Goal: Information Seeking & Learning: Learn about a topic

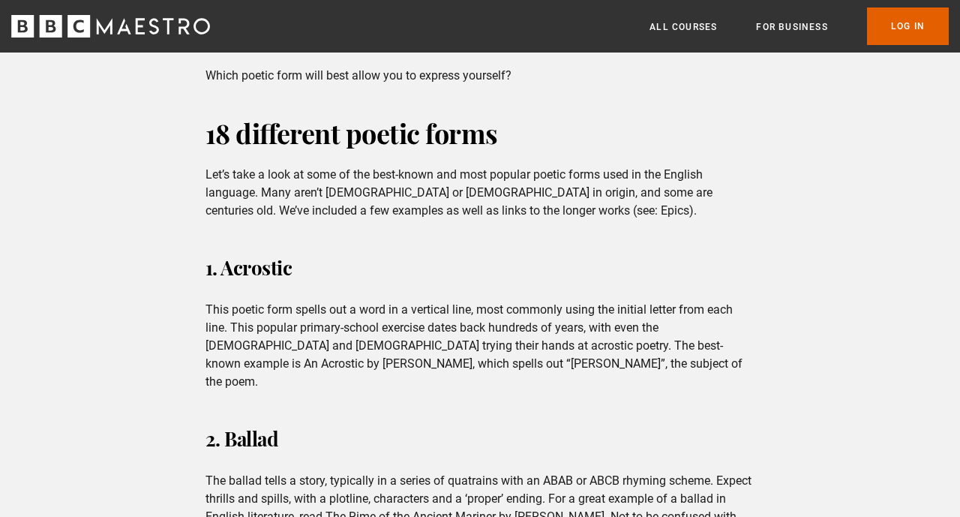
scroll to position [472, 0]
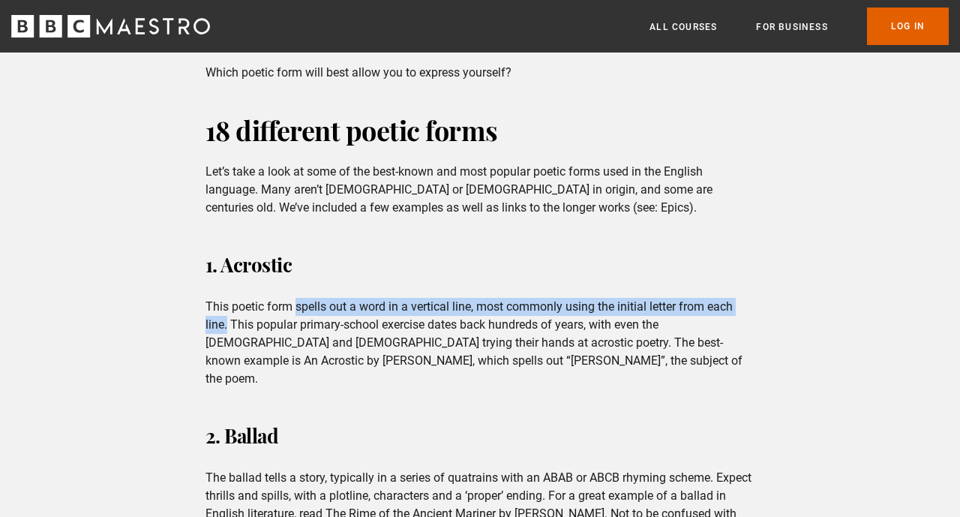
drag, startPoint x: 297, startPoint y: 308, endPoint x: 227, endPoint y: 326, distance: 72.8
click at [227, 326] on p "This poetic form spells out a word in a vertical line, most commonly using the …" at bounding box center [481, 343] width 550 height 90
copy p "spells out a word in a vertical line, most commonly using the initial letter fr…"
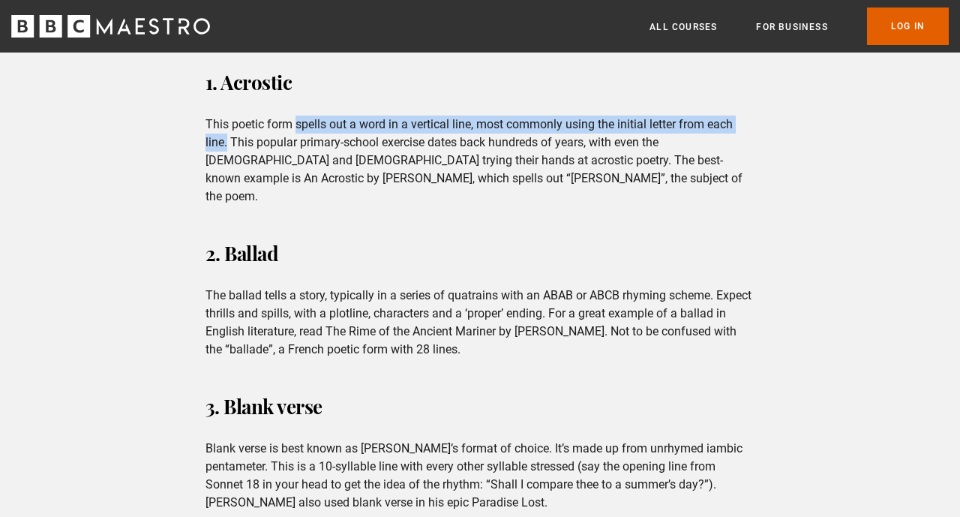
scroll to position [668, 0]
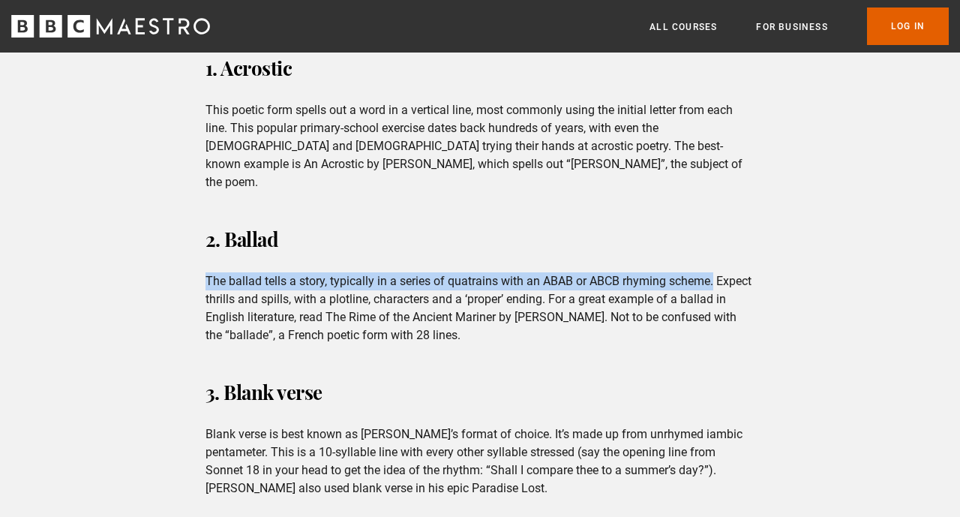
drag, startPoint x: 714, startPoint y: 263, endPoint x: 206, endPoint y: 253, distance: 508.6
click at [206, 253] on div "2. Ballad The ballad tells a story, typically in a series of quatrains with an …" at bounding box center [481, 282] width 574 height 123
copy p "The ballad tells a story, typically in a series of quatrains with an ABAB or AB…"
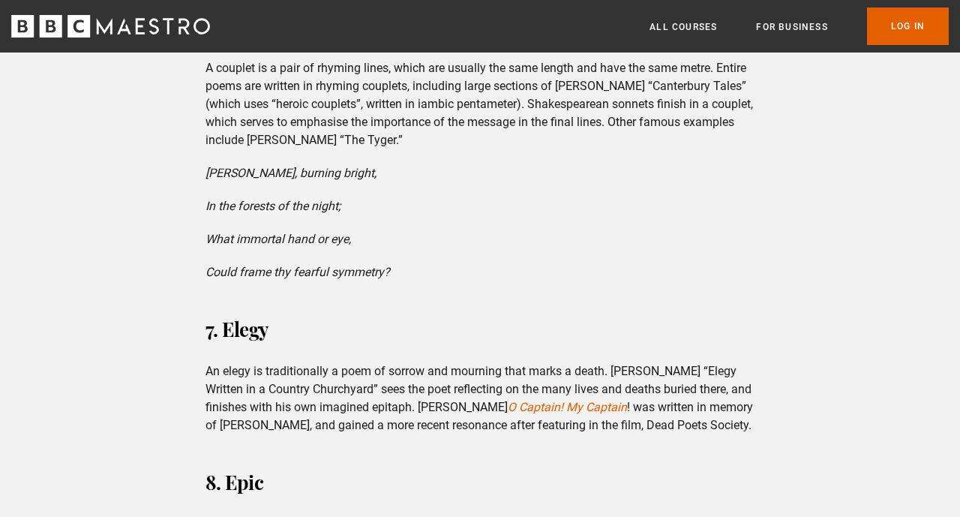
scroll to position [1618, 0]
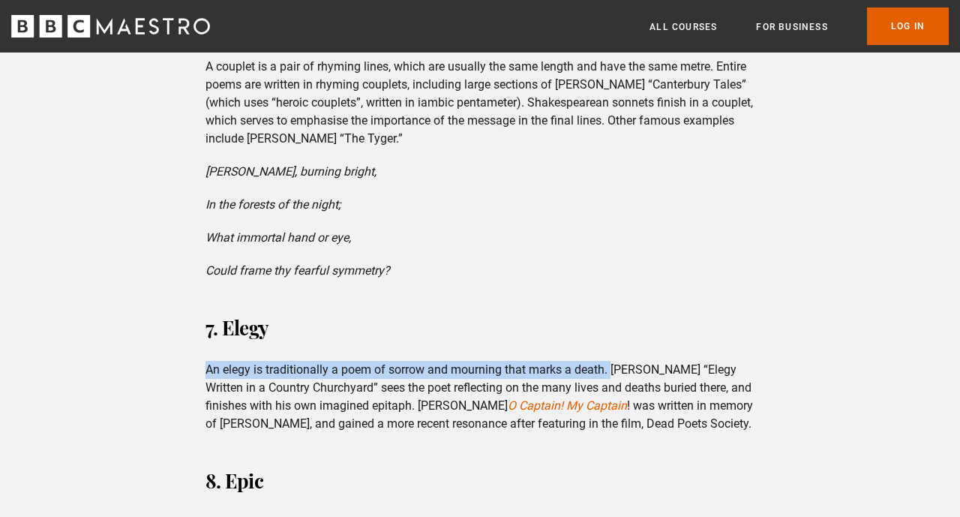
drag, startPoint x: 610, startPoint y: 335, endPoint x: 194, endPoint y: 333, distance: 416.3
click at [194, 333] on div "7. Elegy An elegy is traditionally a poem of sorrow and mourning that marks a d…" at bounding box center [481, 371] width 574 height 123
copy p "An elegy is traditionally a poem of sorrow and mourning that marks a death."
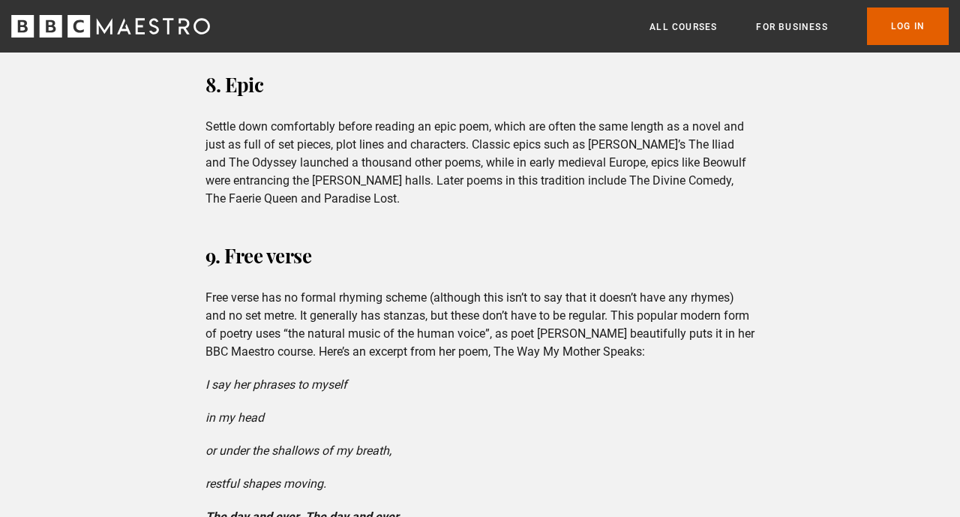
scroll to position [2017, 0]
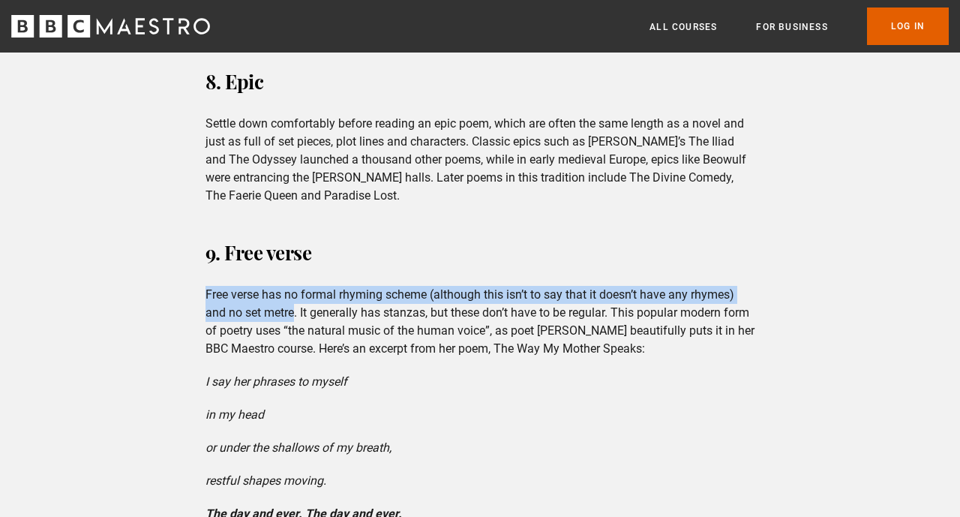
drag, startPoint x: 297, startPoint y: 295, endPoint x: 205, endPoint y: 269, distance: 95.9
copy p "Free verse has no formal rhyming scheme (although this isn’t to say that it doe…"
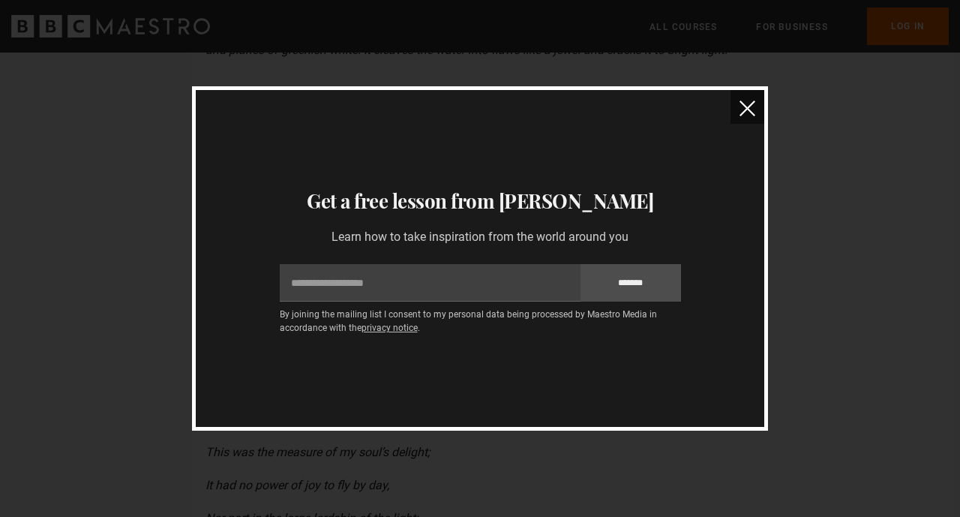
scroll to position [4315, 0]
click at [748, 108] on img "close" at bounding box center [748, 109] width 16 height 16
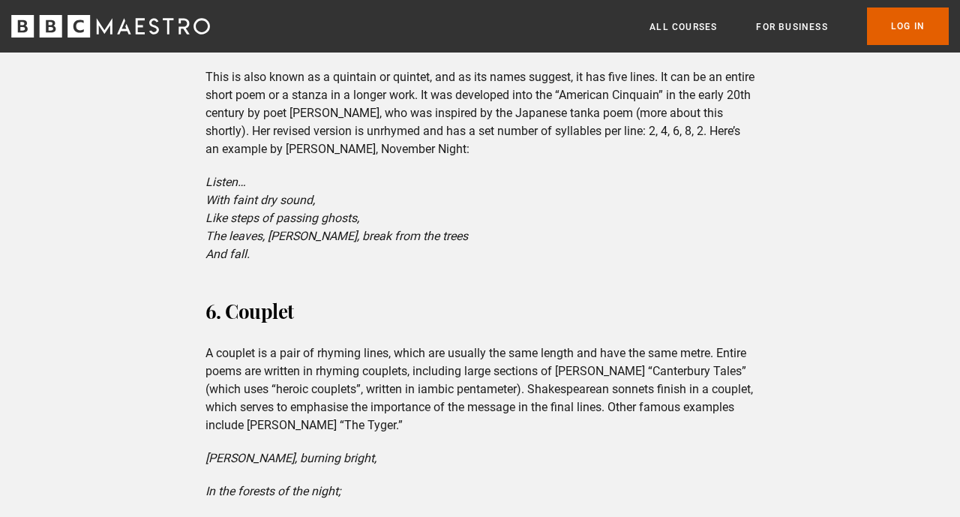
scroll to position [1298, 0]
